Goal: Transaction & Acquisition: Book appointment/travel/reservation

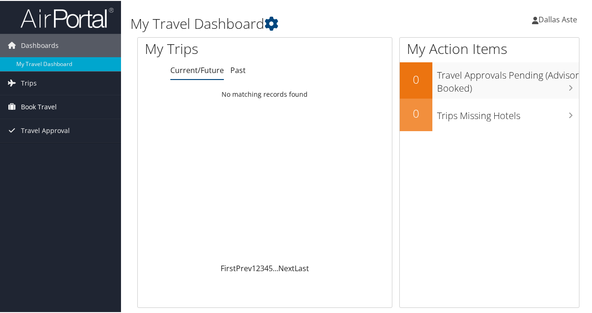
click at [51, 106] on span "Book Travel" at bounding box center [39, 106] width 36 height 23
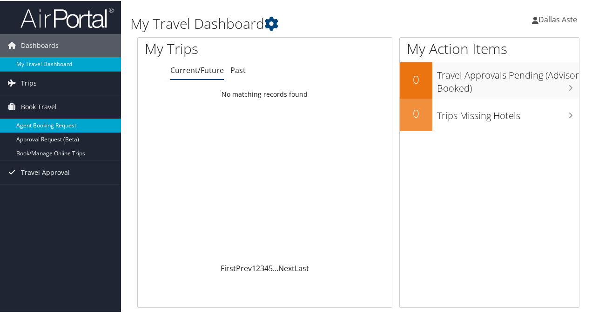
click at [56, 126] on link "Agent Booking Request" at bounding box center [60, 125] width 121 height 14
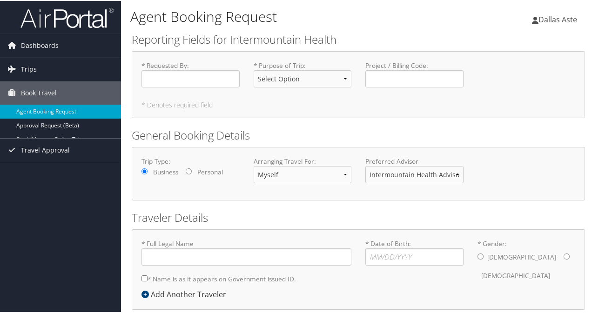
type input "[PERSON_NAME]"
click at [215, 81] on input "* Requested By : Required" at bounding box center [191, 77] width 98 height 17
type input "D"
type input "a"
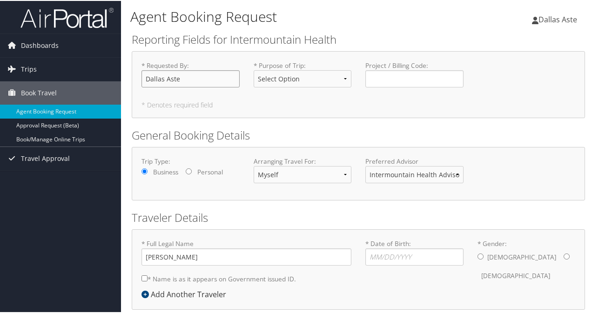
type input "Dallas Aste"
select select "Business"
type input "84055"
click at [453, 174] on select "Intermountain Health Advisor Team" at bounding box center [414, 173] width 98 height 17
click at [486, 169] on div "Trip Type: Business Personal Arranging Travel For: Myself Another Traveler Gues…" at bounding box center [359, 173] width 448 height 34
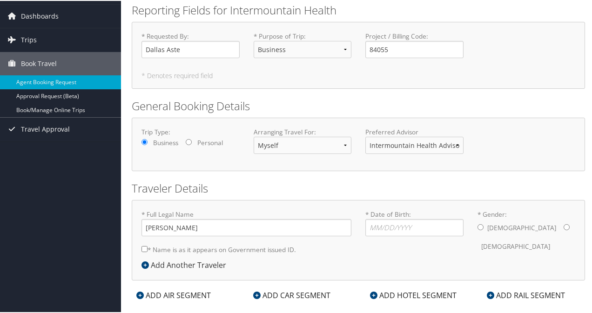
scroll to position [43, 0]
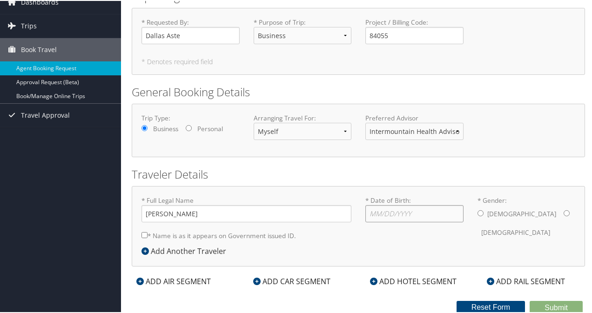
click at [417, 213] on input "* Date of Birth: Invalid Date" at bounding box center [414, 212] width 98 height 17
type input "[DATE]"
drag, startPoint x: 480, startPoint y: 214, endPoint x: 436, endPoint y: 231, distance: 46.8
click at [479, 215] on input "* Gender: [DEMOGRAPHIC_DATA] [DEMOGRAPHIC_DATA]" at bounding box center [481, 213] width 6 height 6
radio input "true"
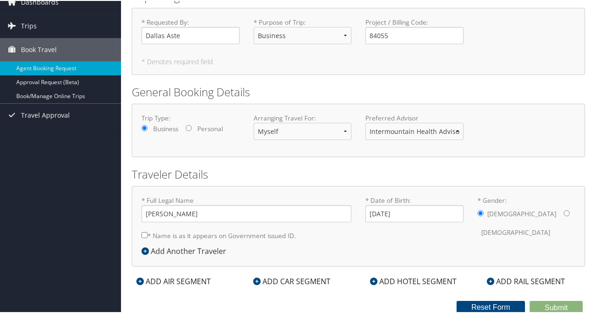
click at [143, 237] on label "* Name is as it appears on Government issued ID." at bounding box center [219, 234] width 155 height 17
click at [143, 237] on input "* Name is as it appears on Government issued ID." at bounding box center [145, 234] width 6 height 6
checkbox input "true"
click at [190, 280] on div "ADD AIR SEGMENT" at bounding box center [174, 280] width 84 height 11
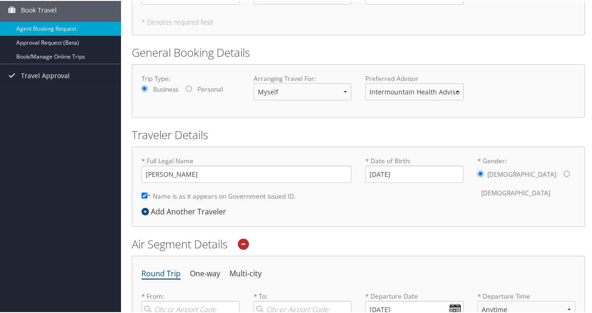
scroll to position [230, 0]
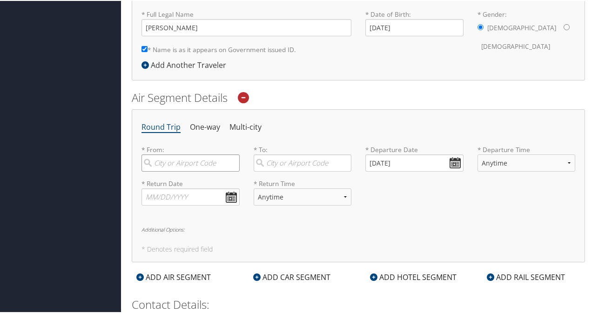
click at [222, 160] on input "search" at bounding box center [191, 162] width 98 height 17
click at [189, 179] on div "[GEOGRAPHIC_DATA] (SLC [US_STATE])" at bounding box center [192, 188] width 86 height 24
click at [189, 171] on input "salt lake" at bounding box center [191, 162] width 98 height 17
type input "[GEOGRAPHIC_DATA] (SLC [US_STATE])"
click at [306, 161] on input "search" at bounding box center [303, 162] width 98 height 17
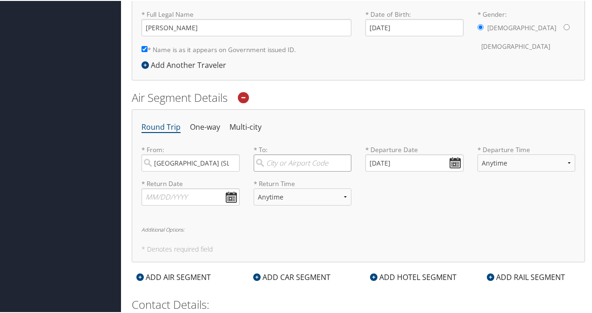
type input "l"
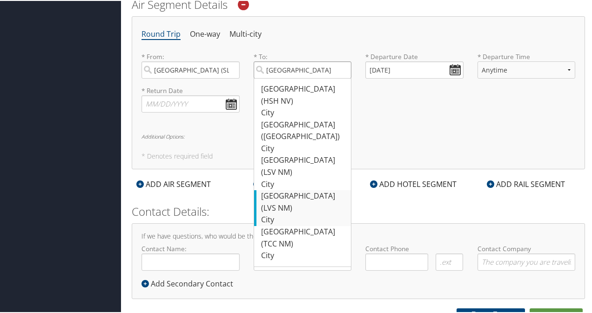
scroll to position [330, 0]
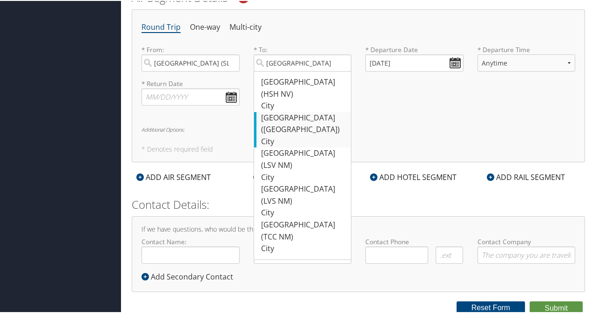
click at [314, 111] on div "[GEOGRAPHIC_DATA] ([GEOGRAPHIC_DATA])" at bounding box center [304, 123] width 86 height 24
click at [314, 71] on input "[GEOGRAPHIC_DATA]" at bounding box center [303, 62] width 98 height 17
type input "[GEOGRAPHIC_DATA] ([GEOGRAPHIC_DATA])"
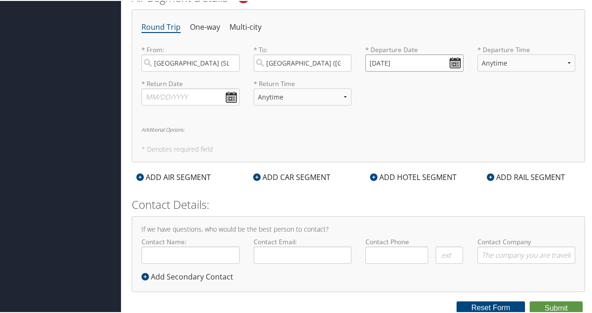
click at [451, 62] on input "[DATE]" at bounding box center [414, 62] width 98 height 17
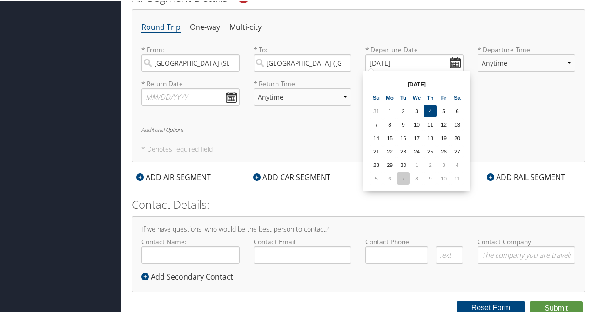
click at [405, 178] on td "7" at bounding box center [403, 177] width 13 height 13
click at [454, 64] on input "[DATE]" at bounding box center [414, 62] width 98 height 17
click at [417, 84] on th "[DATE]" at bounding box center [417, 83] width 67 height 13
drag, startPoint x: 405, startPoint y: 60, endPoint x: 352, endPoint y: 58, distance: 53.1
click at [352, 58] on div "* From: [GEOGRAPHIC_DATA] (SLC [US_STATE]) Required * To: [GEOGRAPHIC_DATA] ([G…" at bounding box center [359, 61] width 448 height 34
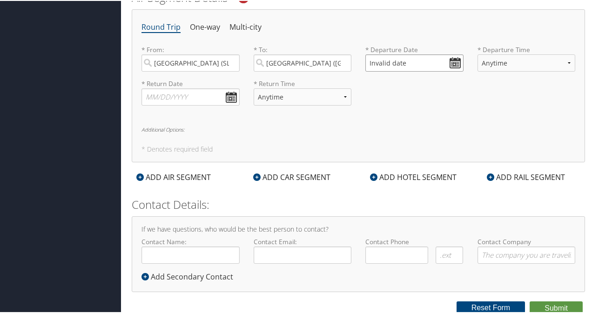
click at [405, 60] on input "Invalid date" at bounding box center [414, 62] width 98 height 17
drag, startPoint x: 406, startPoint y: 60, endPoint x: 365, endPoint y: 63, distance: 41.1
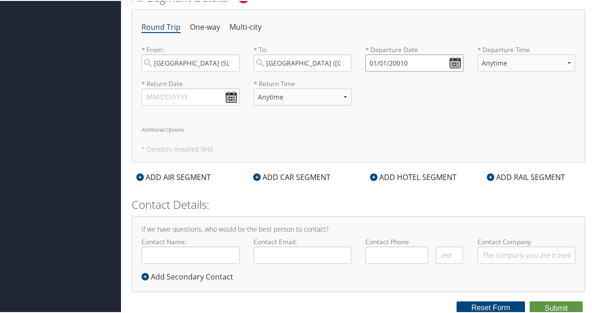
click at [365, 63] on input "01/01/20010" at bounding box center [414, 62] width 98 height 17
click at [452, 64] on input "01/01/0202" at bounding box center [414, 62] width 98 height 17
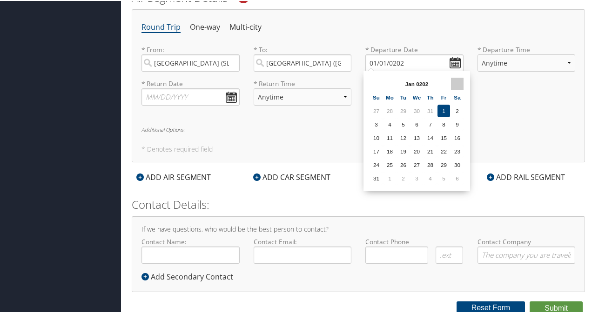
click at [457, 83] on th at bounding box center [457, 83] width 13 height 13
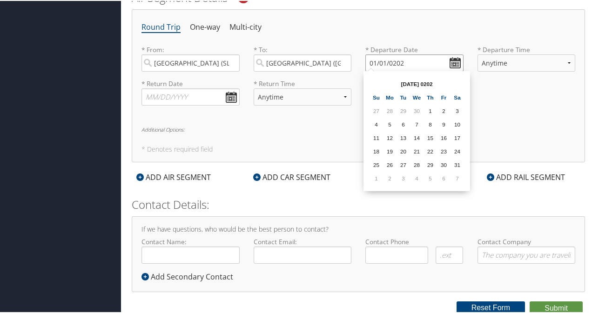
drag, startPoint x: 404, startPoint y: 60, endPoint x: 339, endPoint y: 61, distance: 65.2
click at [339, 61] on div "* From: [GEOGRAPHIC_DATA] ([GEOGRAPHIC_DATA] [US_STATE]) Required * To: [GEOGRA…" at bounding box center [359, 61] width 448 height 34
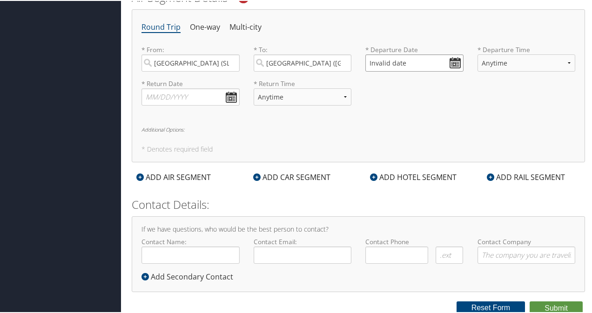
click at [455, 60] on input "Invalid date" at bounding box center [414, 62] width 98 height 17
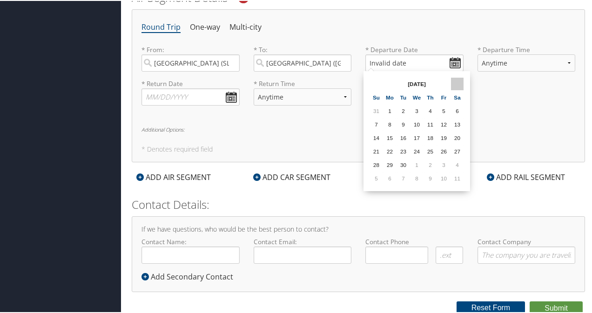
click at [462, 83] on th at bounding box center [457, 83] width 13 height 13
click at [457, 83] on th at bounding box center [457, 83] width 13 height 13
click at [458, 82] on th at bounding box center [457, 83] width 13 height 13
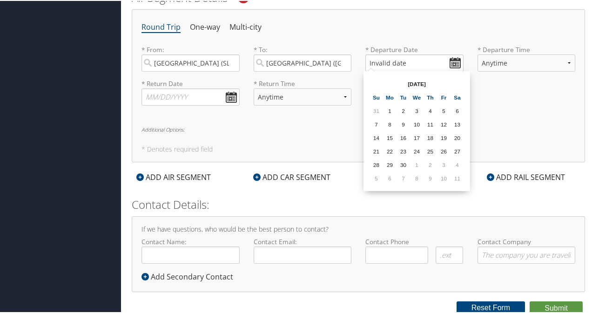
click at [458, 82] on th at bounding box center [457, 83] width 13 height 13
click at [374, 82] on th at bounding box center [376, 83] width 13 height 13
click at [455, 80] on th at bounding box center [457, 83] width 13 height 13
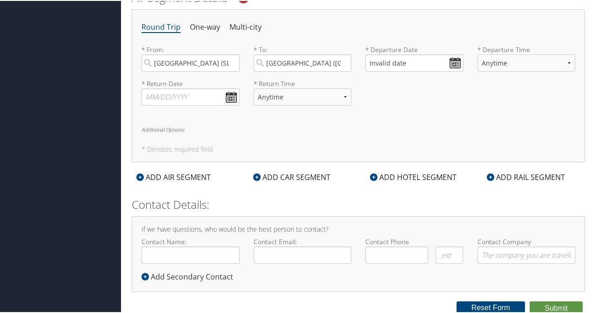
click at [489, 91] on div "* Return Date Dates must be valid * Return Time Anytime Early Morning (5AM-7AM)…" at bounding box center [359, 95] width 448 height 34
click at [507, 65] on select "Anytime Early Morning (5AM-7AM) Morning (7AM-12PM) Afternoon (12PM-5PM) Evening…" at bounding box center [527, 62] width 98 height 17
click at [450, 62] on input "Invalid date" at bounding box center [414, 62] width 98 height 17
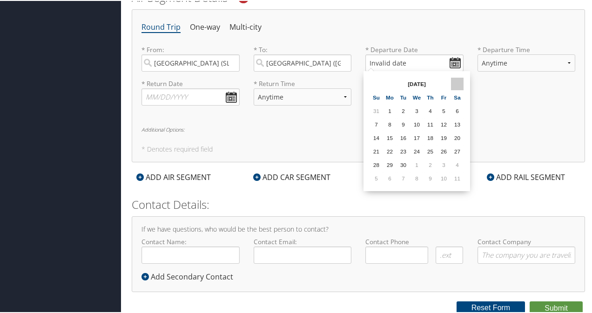
click at [457, 83] on th at bounding box center [457, 83] width 13 height 13
click at [491, 108] on div "* Return Date Dates must be valid * Return Time Anytime Early Morning (5AM-7AM)…" at bounding box center [359, 95] width 448 height 34
click at [451, 64] on input "Invalid date" at bounding box center [414, 62] width 98 height 17
click at [457, 80] on th at bounding box center [457, 83] width 13 height 13
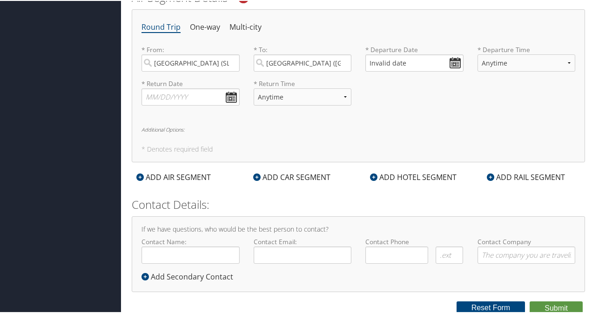
click at [506, 78] on div "* Return Date Dates must be valid * Return Time Anytime Early Morning (5AM-7AM)…" at bounding box center [359, 95] width 448 height 34
click at [456, 61] on input "Invalid date" at bounding box center [414, 62] width 98 height 17
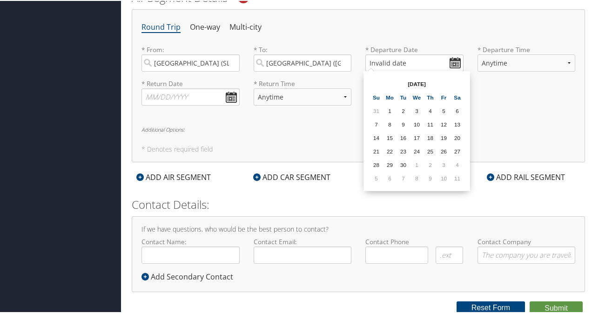
click at [405, 34] on div "Round Trip One-way Multi-city * From: [GEOGRAPHIC_DATA] ([GEOGRAPHIC_DATA] [US_…" at bounding box center [358, 84] width 453 height 153
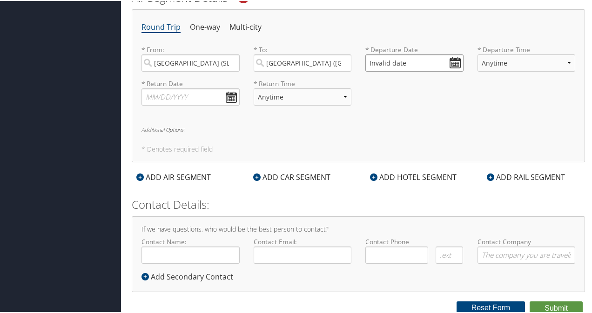
click at [450, 59] on input "Invalid date" at bounding box center [414, 62] width 98 height 17
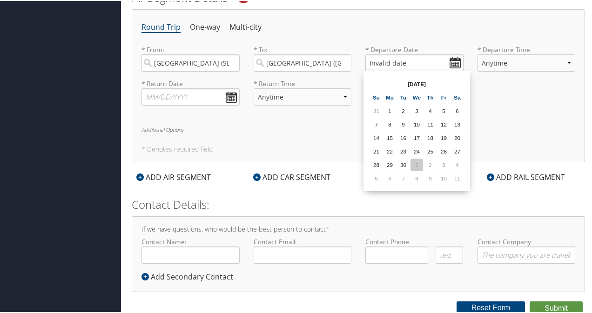
click at [418, 165] on td "1" at bounding box center [417, 164] width 13 height 13
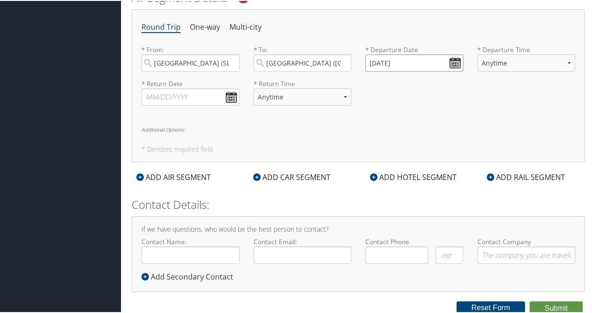
click at [452, 63] on input "[DATE]" at bounding box center [414, 62] width 98 height 17
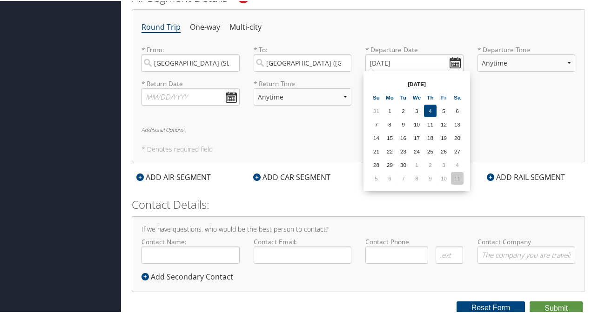
click at [457, 178] on td "11" at bounding box center [457, 177] width 13 height 13
click at [451, 61] on input "[DATE]" at bounding box center [414, 62] width 98 height 17
click at [460, 83] on th at bounding box center [457, 83] width 13 height 13
click at [372, 83] on th at bounding box center [376, 83] width 13 height 13
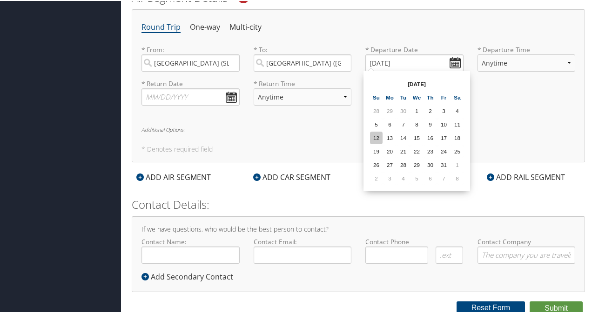
click at [378, 138] on td "12" at bounding box center [376, 137] width 13 height 13
type input "[DATE]"
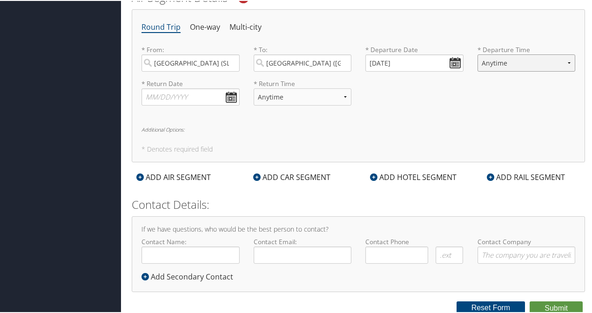
click at [510, 64] on select "Anytime Early Morning (5AM-7AM) Morning (7AM-12PM) Afternoon (12PM-5PM) Evening…" at bounding box center [527, 62] width 98 height 17
select select "6:00 PM"
click at [478, 54] on select "Anytime Early Morning (5AM-7AM) Morning (7AM-12PM) Afternoon (12PM-5PM) Evening…" at bounding box center [527, 62] width 98 height 17
click at [230, 99] on input "text" at bounding box center [191, 96] width 98 height 17
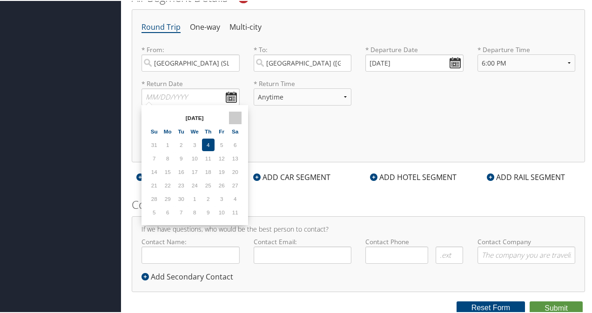
click at [235, 116] on th at bounding box center [235, 117] width 13 height 13
click at [171, 172] on td "13" at bounding box center [168, 171] width 13 height 13
type input "[DATE]"
